Goal: Use online tool/utility: Use online tool/utility

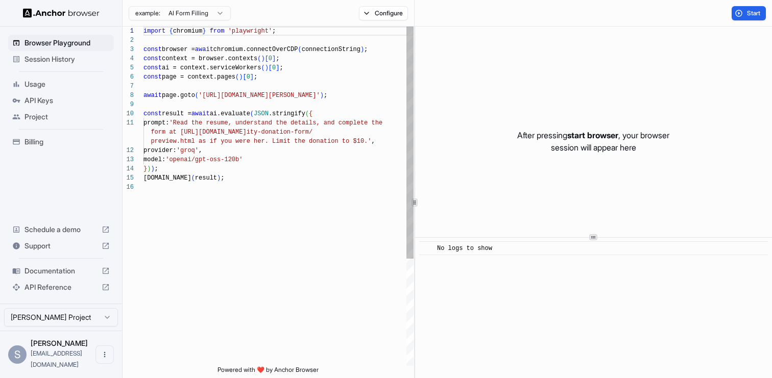
scroll to position [92, 0]
click at [738, 9] on button "Start" at bounding box center [749, 13] width 34 height 14
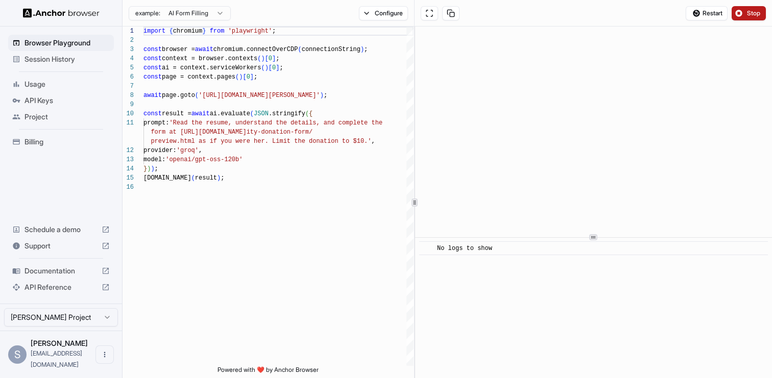
click at [749, 10] on span "Stop" at bounding box center [754, 13] width 14 height 8
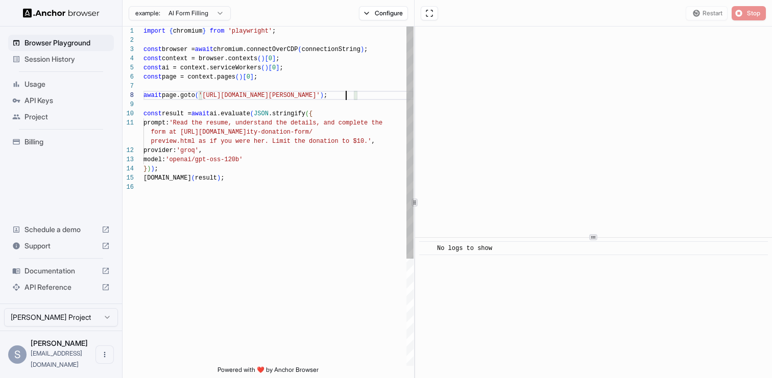
scroll to position [64, 0]
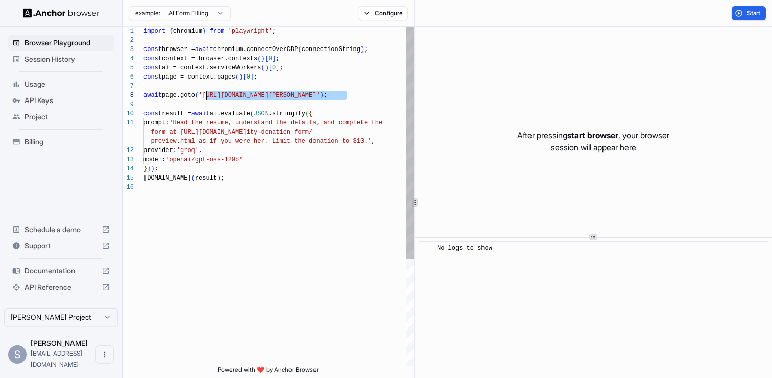
drag, startPoint x: 348, startPoint y: 94, endPoint x: 207, endPoint y: 93, distance: 140.4
click at [207, 93] on div "import { chromium } from 'playwright' ; const browser = await chromium.connectO…" at bounding box center [278, 275] width 270 height 496
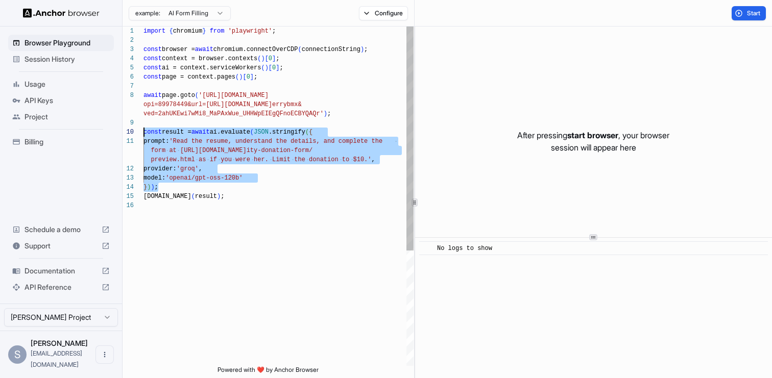
scroll to position [9, 0]
drag, startPoint x: 236, startPoint y: 186, endPoint x: 117, endPoint y: 136, distance: 128.6
click at [143, 136] on div "import { chromium } from 'playwright' ; const browser = await chromium.connectO…" at bounding box center [278, 284] width 270 height 514
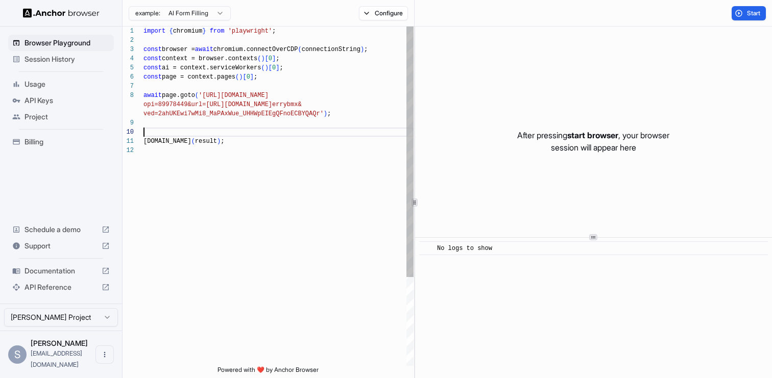
type textarea "**********"
drag, startPoint x: 234, startPoint y: 129, endPoint x: 137, endPoint y: 127, distance: 96.5
click at [143, 128] on div "import { chromium } from 'playwright' ; const browser = await chromium.connectO…" at bounding box center [278, 252] width 270 height 450
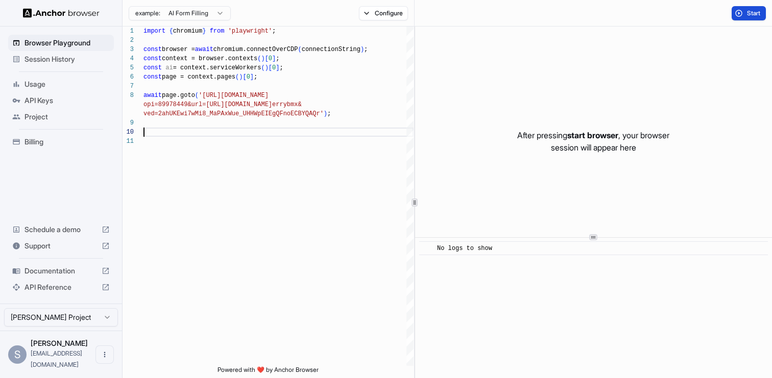
click at [760, 14] on span "Start" at bounding box center [754, 13] width 14 height 8
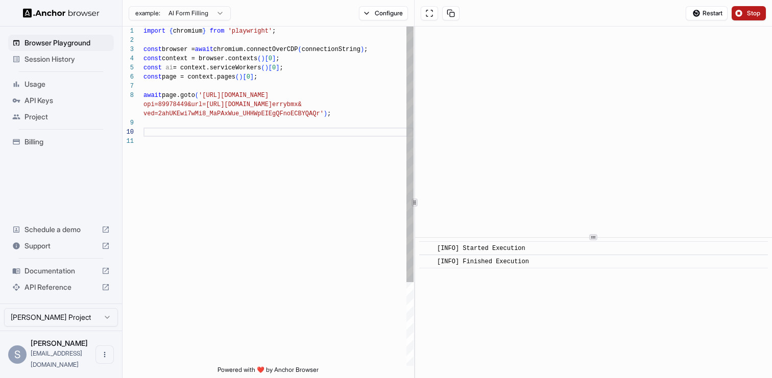
scroll to position [83, 0]
click at [325, 115] on div "import { chromium } from 'playwright' ; const browser = await chromium.connectO…" at bounding box center [278, 252] width 270 height 450
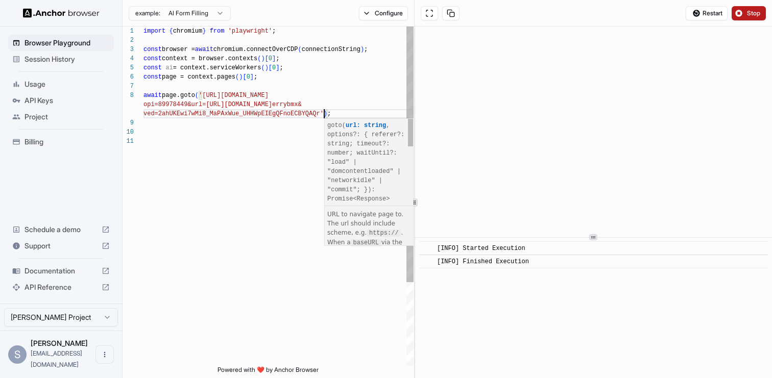
type textarea "**********"
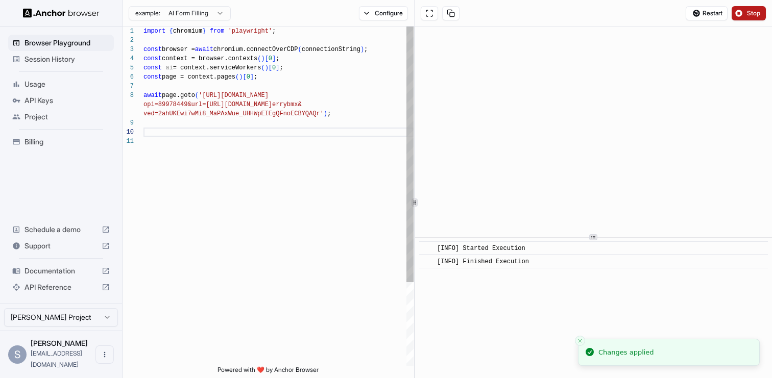
type textarea "**********"
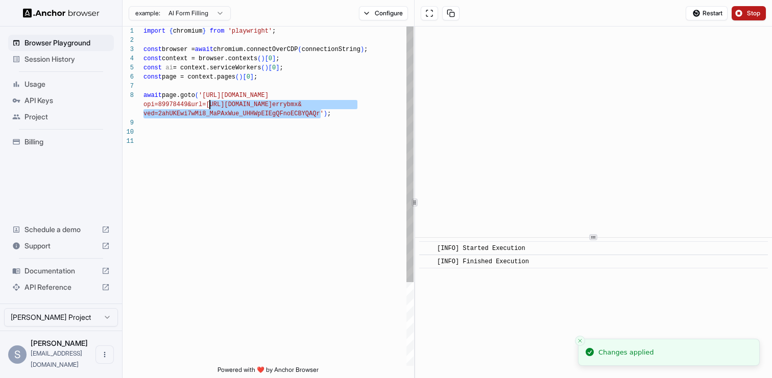
scroll to position [64, 0]
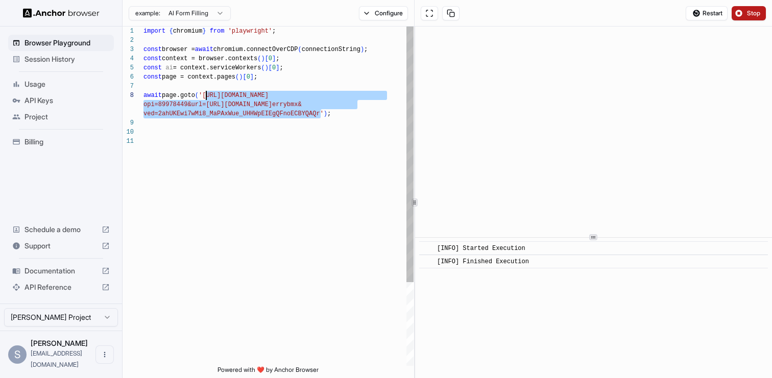
drag, startPoint x: 321, startPoint y: 115, endPoint x: 207, endPoint y: 96, distance: 115.3
click at [207, 96] on div "import { chromium } from 'playwright' ; const browser = await chromium.connectO…" at bounding box center [278, 252] width 270 height 450
